Goal: Navigation & Orientation: Find specific page/section

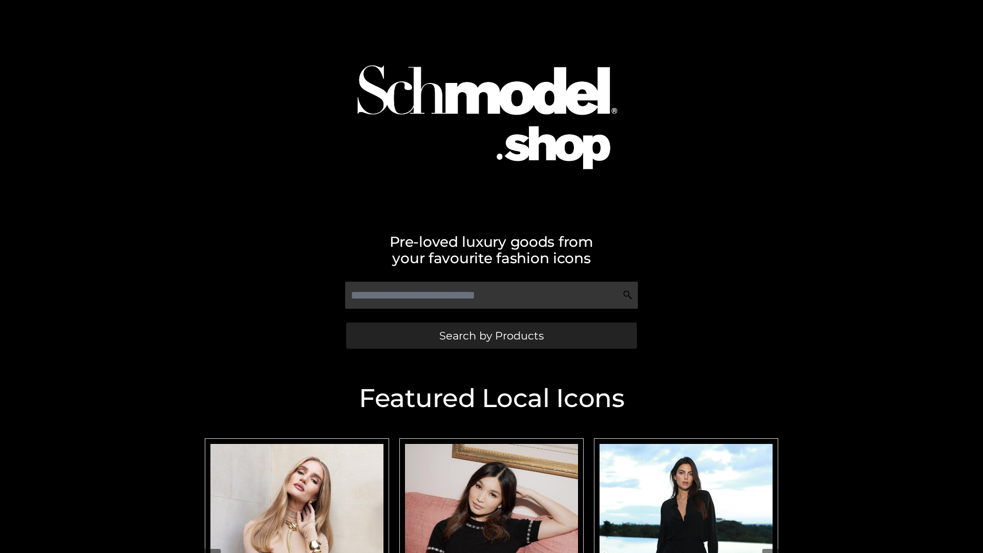
click at [491, 335] on span "Search by Products" at bounding box center [491, 335] width 104 height 11
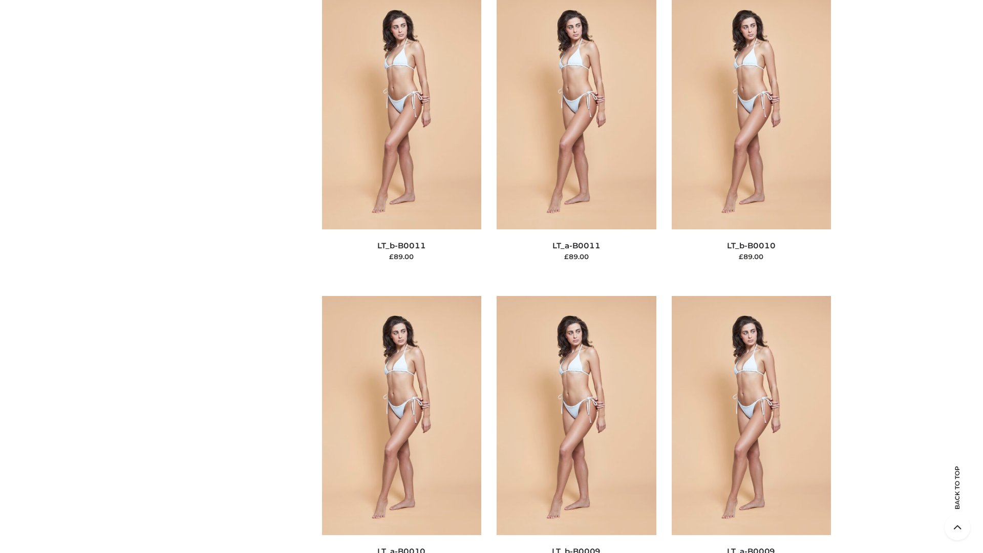
scroll to position [4598, 0]
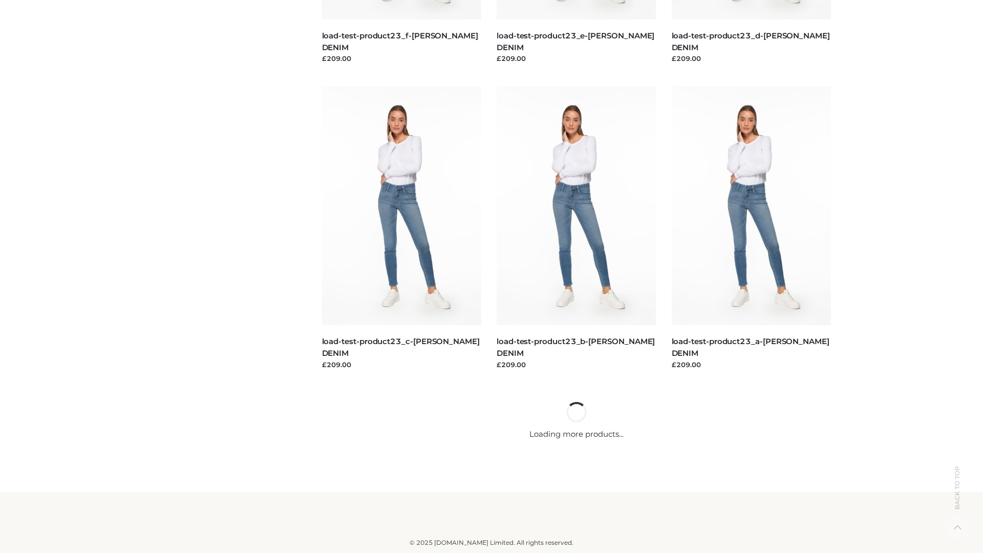
scroll to position [898, 0]
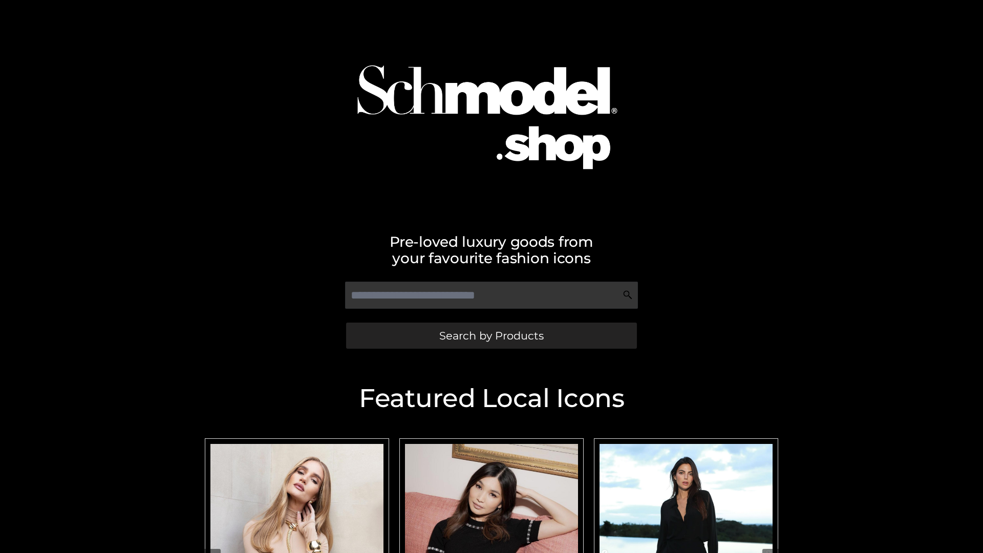
click at [491, 335] on span "Search by Products" at bounding box center [491, 335] width 104 height 11
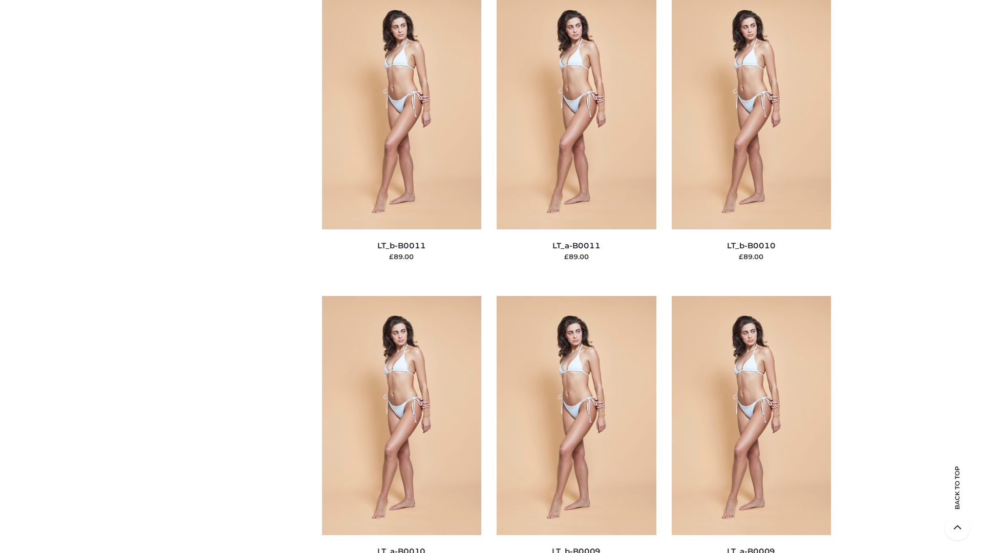
scroll to position [4598, 0]
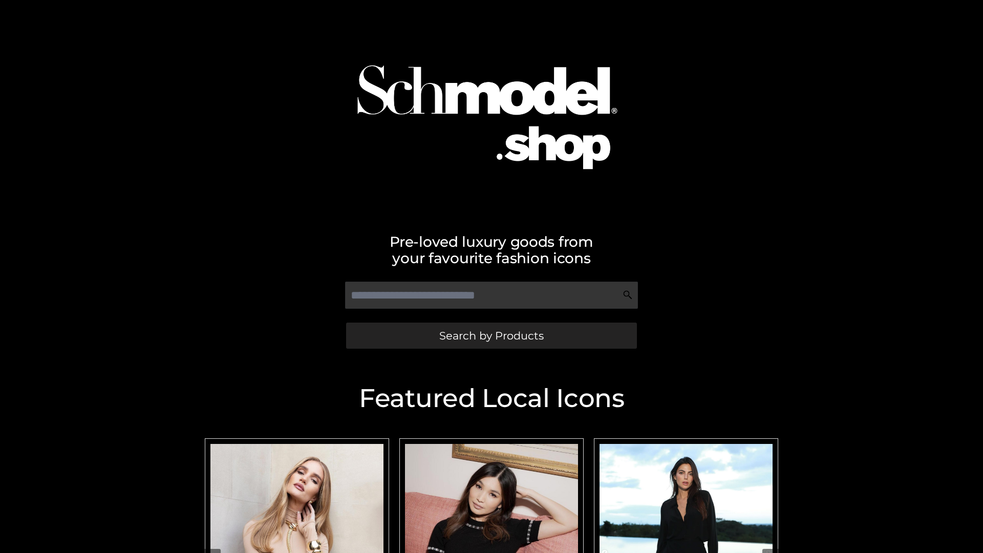
click at [491, 335] on span "Search by Products" at bounding box center [491, 335] width 104 height 11
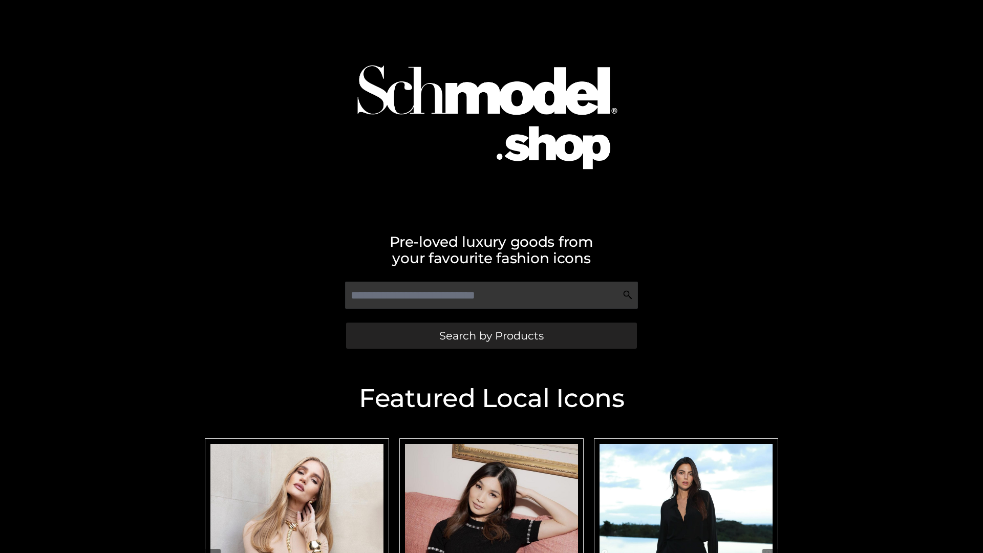
click at [491, 335] on span "Search by Products" at bounding box center [491, 335] width 104 height 11
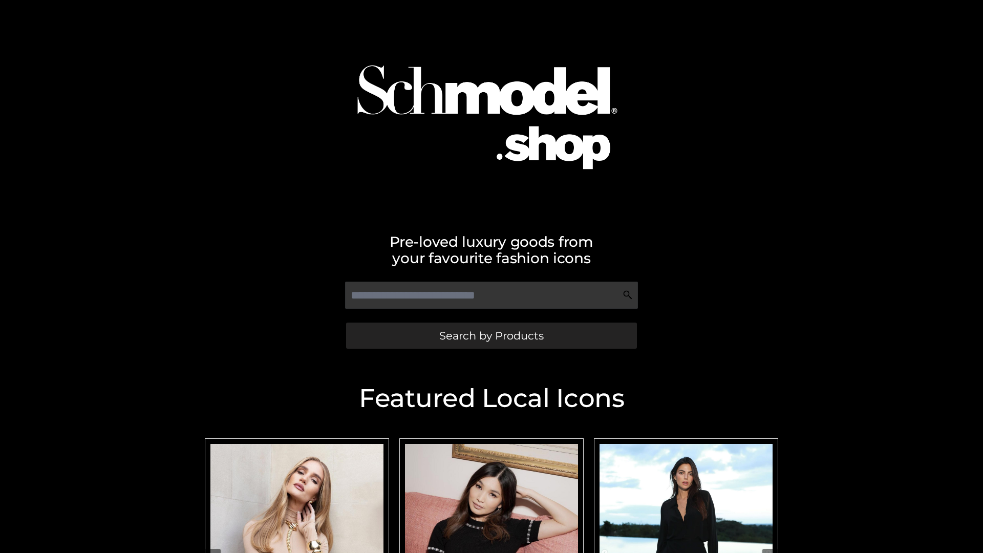
click at [491, 335] on span "Search by Products" at bounding box center [491, 335] width 104 height 11
